Goal: Task Accomplishment & Management: Manage account settings

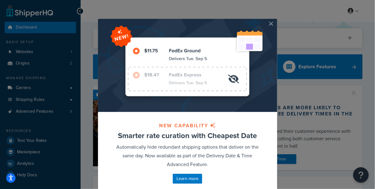
click at [276, 20] on button "button" at bounding box center [277, 20] width 2 height 2
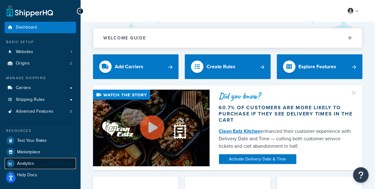
click at [49, 161] on link "Analytics" at bounding box center [40, 163] width 71 height 11
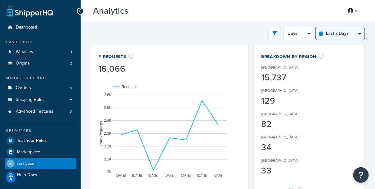
click at [327, 37] on select "Last 24 Hours Last 7 Days Last 30 Days Last 3 Months Last 6 Months Last 12 Mont…" at bounding box center [340, 33] width 49 height 12
select select "last_30_days"
click at [317, 27] on select "Last 24 Hours Last 7 Days Last 30 Days Last 3 Months Last 6 Months Last 12 Mont…" at bounding box center [340, 33] width 49 height 12
select select "5d"
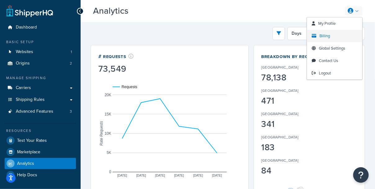
click at [335, 34] on link "Billing" at bounding box center [334, 36] width 55 height 12
